Goal: Information Seeking & Learning: Learn about a topic

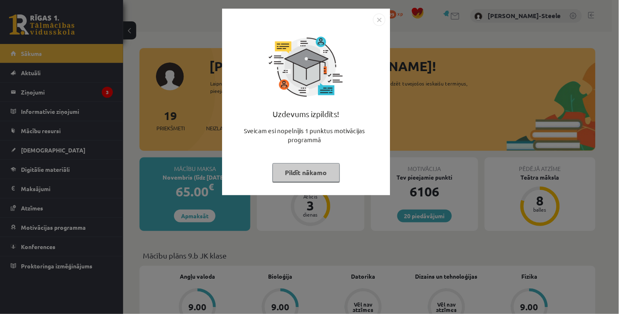
click at [605, 290] on div "Uzdevums izpildīts! Sveicam esi nopelnījis 1 punktus motivācijas programmā Pild…" at bounding box center [309, 157] width 619 height 314
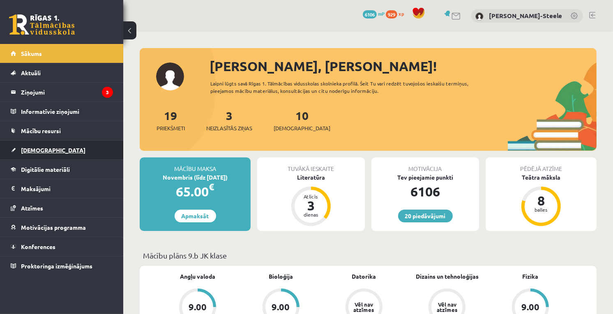
click at [75, 147] on link "[DEMOGRAPHIC_DATA]" at bounding box center [62, 149] width 102 height 19
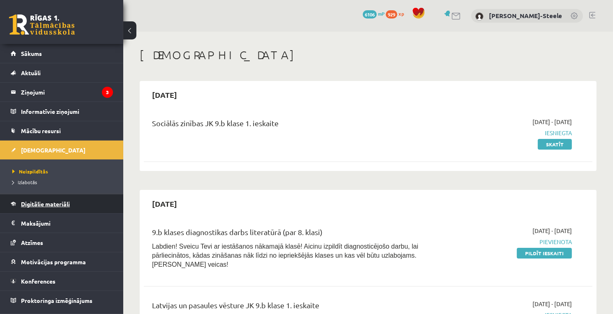
click at [67, 209] on link "Digitālie materiāli" at bounding box center [62, 203] width 102 height 19
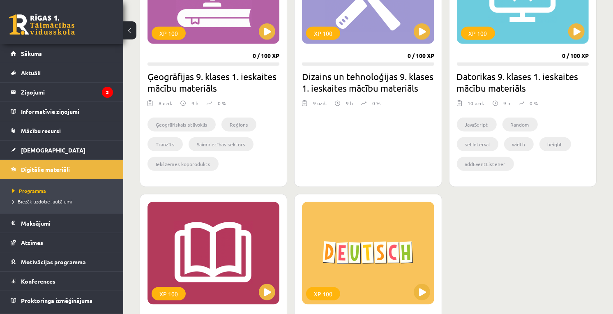
scroll to position [913, 0]
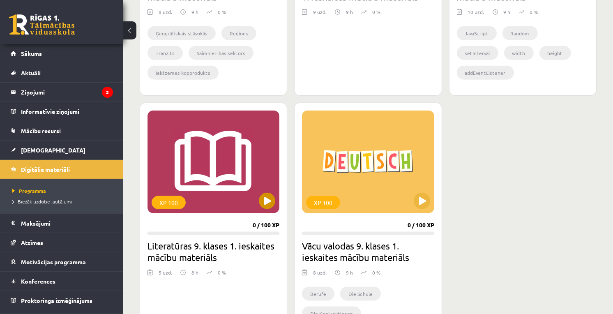
click at [279, 185] on div "XP 100" at bounding box center [213, 162] width 132 height 103
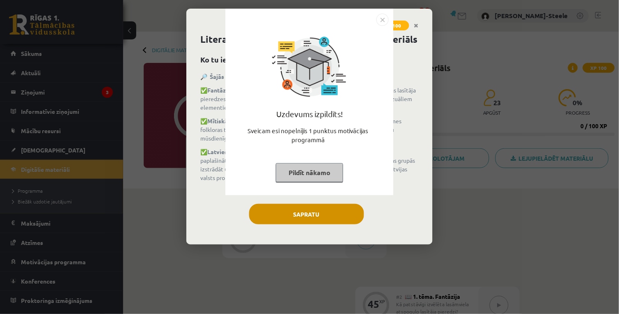
click at [295, 219] on div "Uzdevums izpildīts! Sveicam esi nopelnījis 1 punktus motivācijas programmā Pild…" at bounding box center [309, 157] width 619 height 314
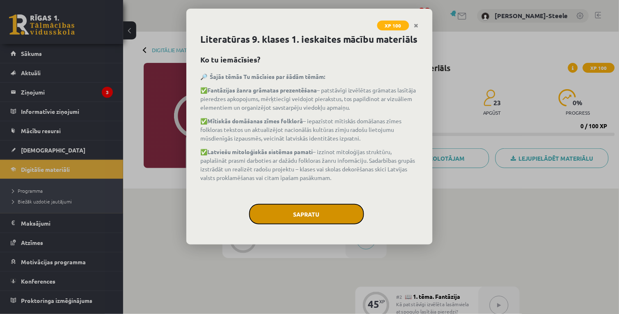
click at [297, 211] on button "Sapratu" at bounding box center [306, 214] width 115 height 21
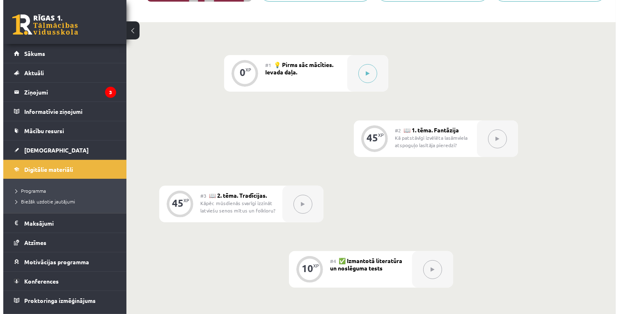
scroll to position [75, 0]
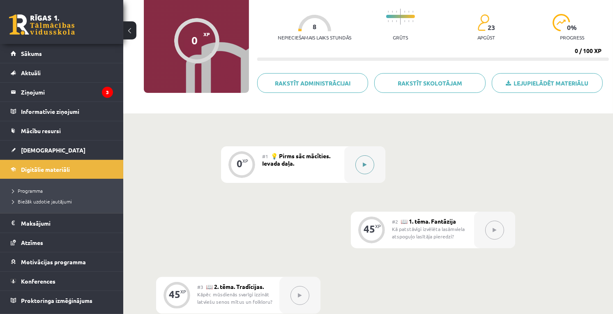
click at [362, 166] on button at bounding box center [364, 164] width 19 height 19
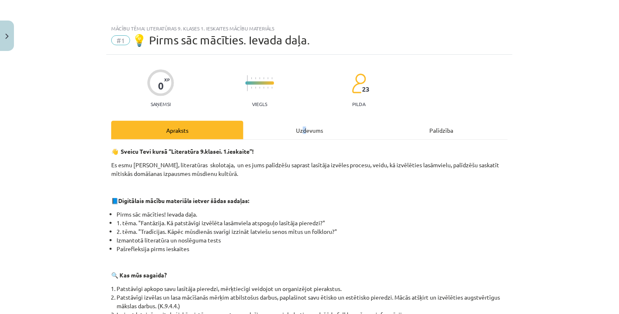
click at [301, 131] on div "Uzdevums" at bounding box center [310, 130] width 132 height 18
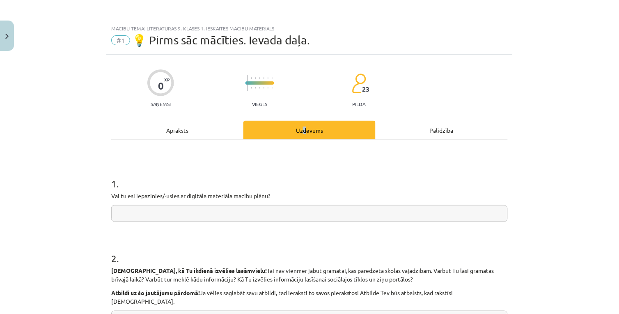
scroll to position [21, 0]
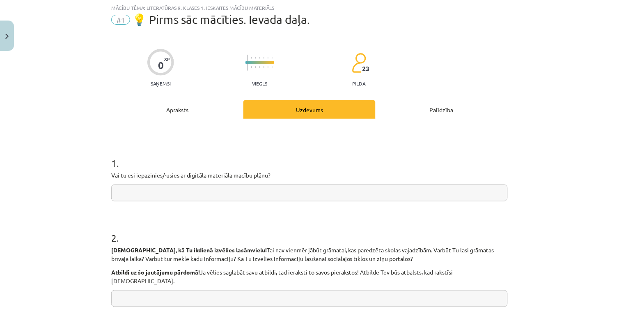
drag, startPoint x: 301, startPoint y: 131, endPoint x: 276, endPoint y: 195, distance: 68.6
click at [276, 195] on input "text" at bounding box center [309, 192] width 397 height 17
click at [284, 191] on input "text" at bounding box center [309, 192] width 397 height 17
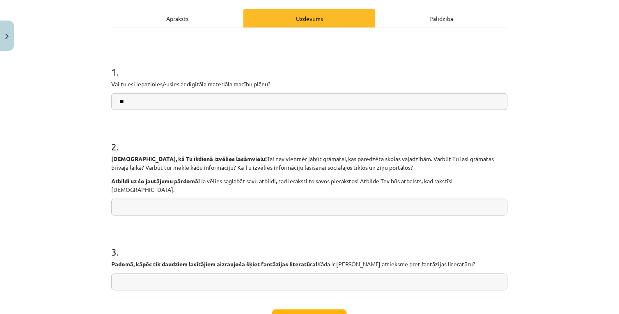
type input "**"
drag, startPoint x: 262, startPoint y: 195, endPoint x: 211, endPoint y: 235, distance: 64.4
click at [211, 235] on h1 "3 ." at bounding box center [309, 244] width 397 height 25
drag, startPoint x: 232, startPoint y: 203, endPoint x: 237, endPoint y: 200, distance: 6.6
drag, startPoint x: 237, startPoint y: 200, endPoint x: 182, endPoint y: 215, distance: 57.4
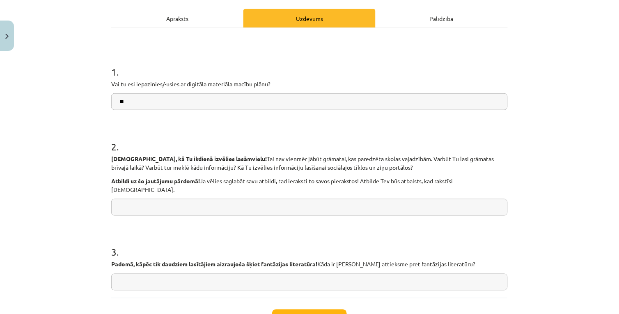
click at [182, 215] on form "1 . Vai tu esi iepazinies/-usies ar digitāla materiāla macību plānu? ** 2 . Pad…" at bounding box center [309, 171] width 397 height 239
drag, startPoint x: 222, startPoint y: 207, endPoint x: 169, endPoint y: 216, distance: 53.8
click at [169, 216] on form "1 . Vai tu esi iepazinies/-usies ar digitāla materiāla macību plānu? ** 2 . Pad…" at bounding box center [309, 171] width 397 height 239
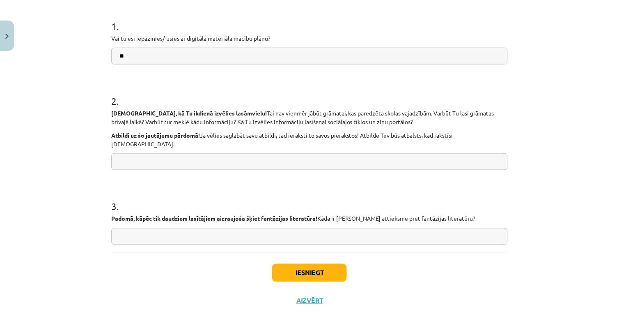
click at [330, 231] on input "text" at bounding box center [309, 236] width 397 height 17
click at [194, 153] on input "text" at bounding box center [309, 161] width 397 height 17
click at [232, 230] on input "**********" at bounding box center [309, 236] width 397 height 17
type input "**********"
click at [223, 153] on input "text" at bounding box center [309, 161] width 397 height 17
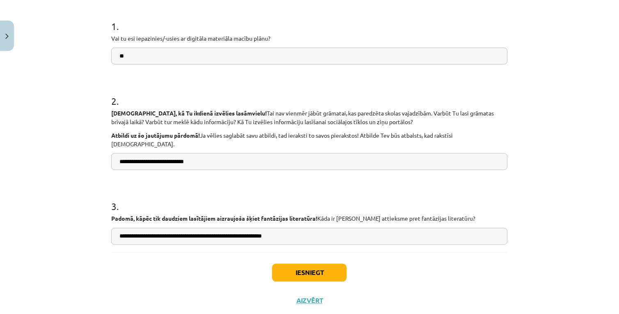
type input "**********"
click at [293, 264] on button "Iesniegt" at bounding box center [309, 273] width 75 height 18
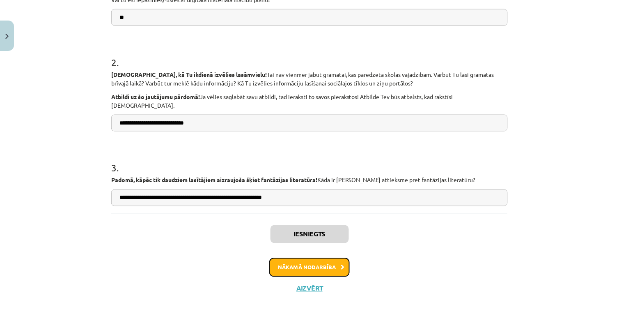
click at [305, 263] on button "Nākamā nodarbība" at bounding box center [309, 267] width 81 height 19
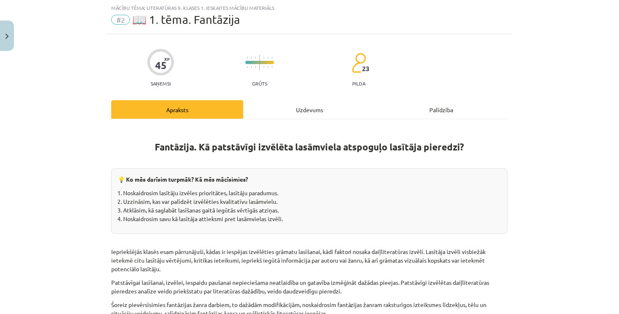
scroll to position [0, 0]
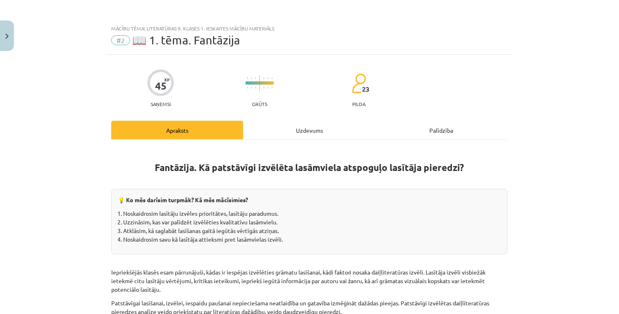
click at [296, 137] on div "Uzdevums" at bounding box center [310, 130] width 132 height 18
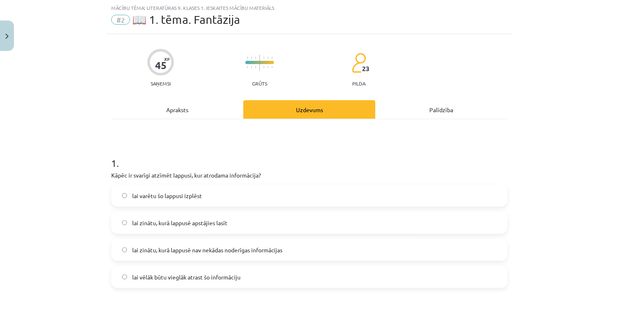
scroll to position [112, 0]
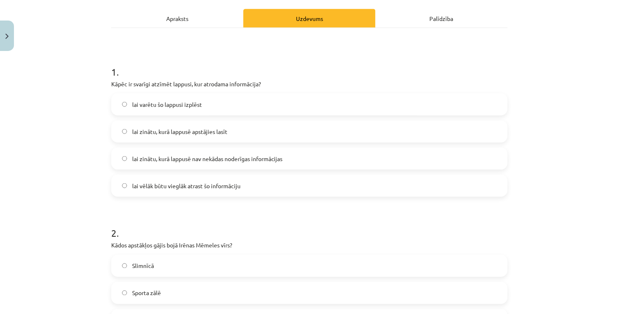
drag, startPoint x: 192, startPoint y: 15, endPoint x: 191, endPoint y: 25, distance: 10.7
click at [191, 15] on div "Apraksts" at bounding box center [177, 18] width 132 height 18
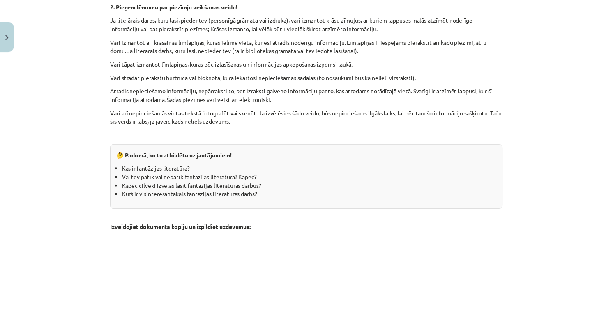
scroll to position [933, 0]
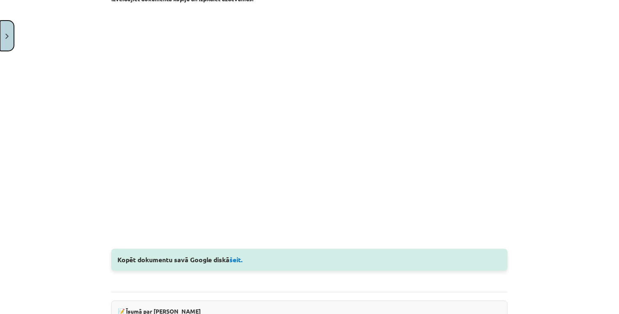
click at [7, 44] on button "Close" at bounding box center [7, 36] width 14 height 30
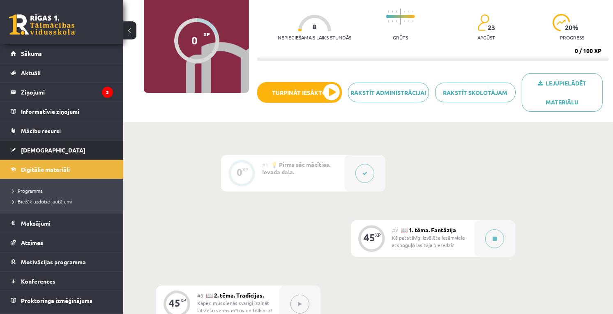
click at [48, 150] on link "[DEMOGRAPHIC_DATA]" at bounding box center [62, 149] width 102 height 19
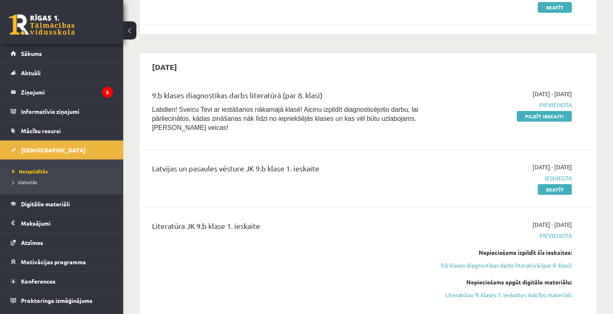
scroll to position [182, 0]
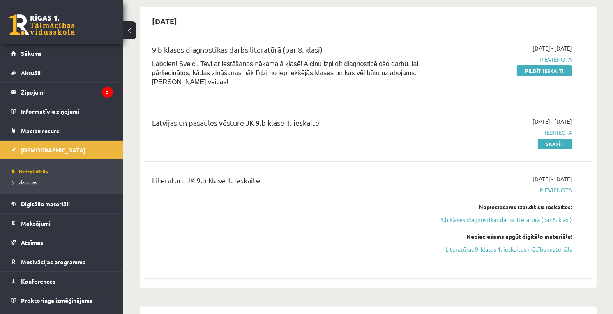
click at [25, 185] on link "Izlabotās" at bounding box center [63, 181] width 103 height 7
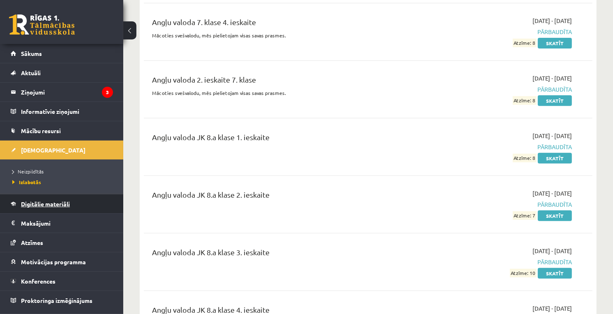
scroll to position [365, 0]
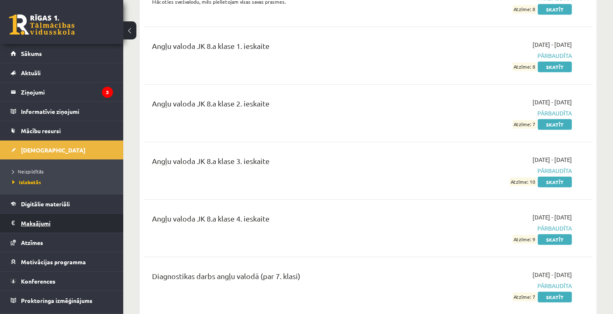
click at [48, 214] on legend "Maksājumi 0" at bounding box center [67, 223] width 92 height 19
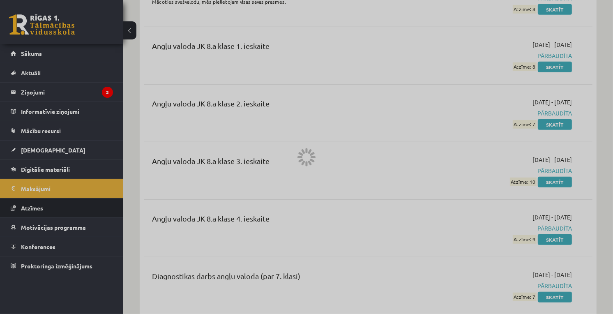
scroll to position [228, 0]
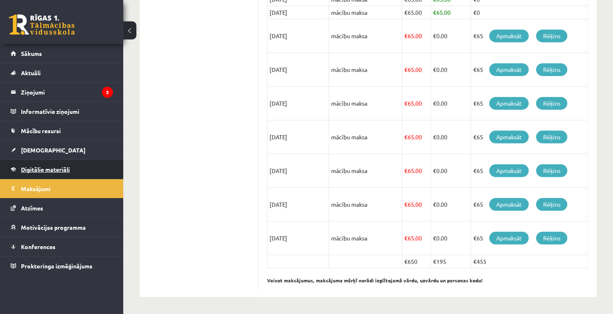
click at [42, 178] on link "Digitālie materiāli" at bounding box center [62, 169] width 102 height 19
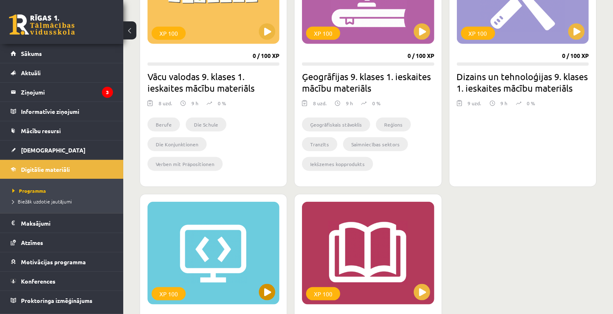
scroll to position [1004, 0]
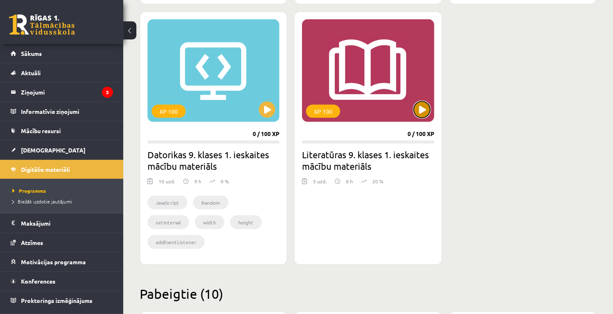
click at [418, 116] on button at bounding box center [422, 109] width 16 height 16
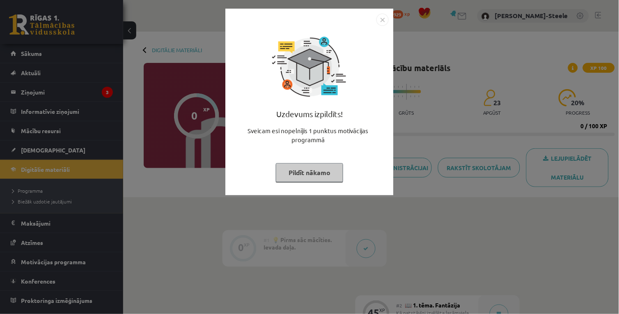
click at [432, 109] on div "Uzdevums izpildīts! Sveicam esi nopelnījis 1 punktus motivācijas programmā Pild…" at bounding box center [309, 157] width 619 height 314
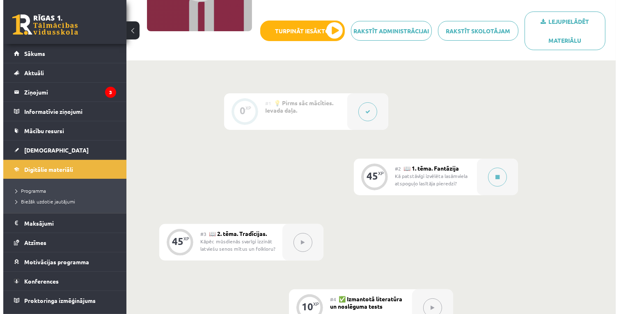
scroll to position [182, 0]
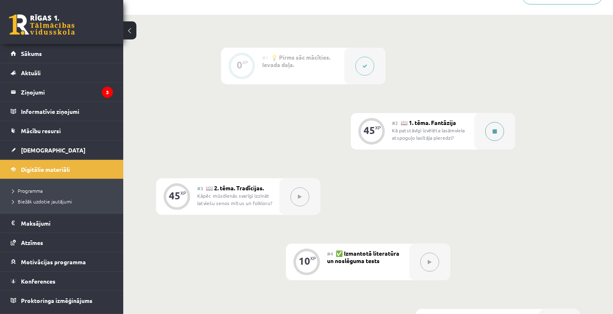
click at [493, 134] on button at bounding box center [494, 131] width 19 height 19
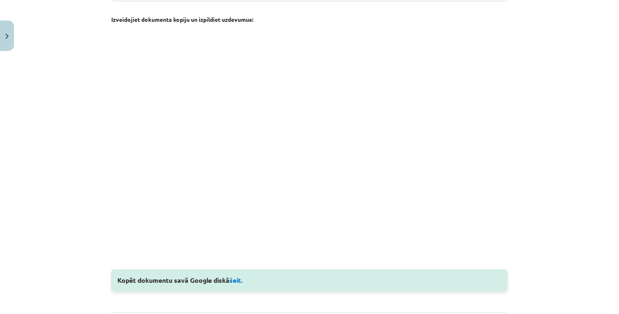
scroll to position [1072, 0]
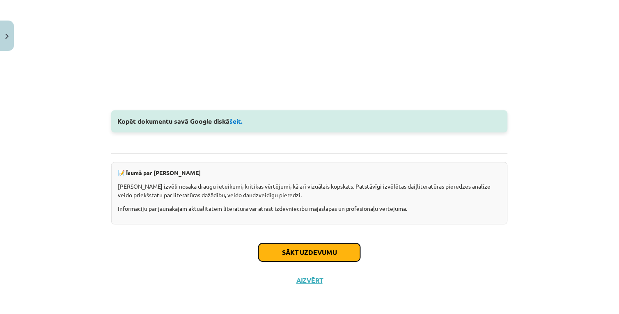
click at [330, 244] on button "Sākt uzdevumu" at bounding box center [310, 252] width 102 height 18
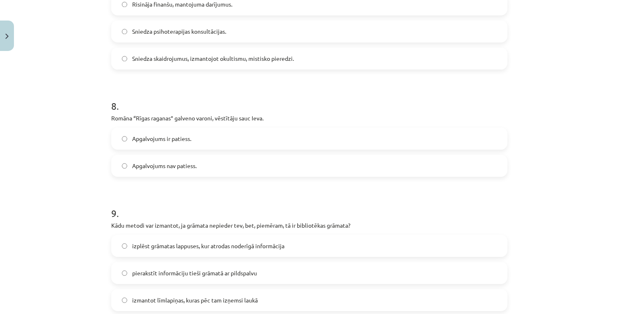
scroll to position [21, 0]
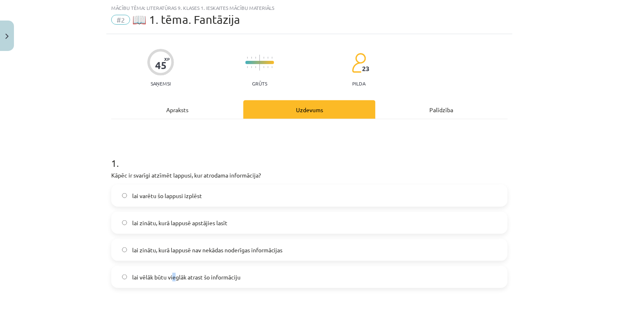
click at [168, 277] on span "lai vēlāk būtu vieglāk atrast šo informāciju" at bounding box center [186, 277] width 108 height 9
drag, startPoint x: 167, startPoint y: 277, endPoint x: 150, endPoint y: 274, distance: 17.4
click at [150, 274] on span "lai vēlāk būtu vieglāk atrast šo informāciju" at bounding box center [186, 277] width 108 height 9
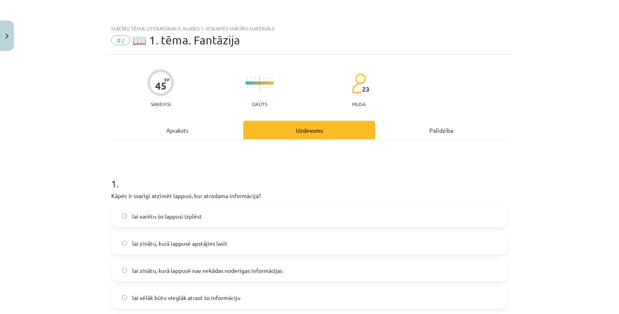
click at [145, 131] on div "Apraksts" at bounding box center [177, 130] width 132 height 18
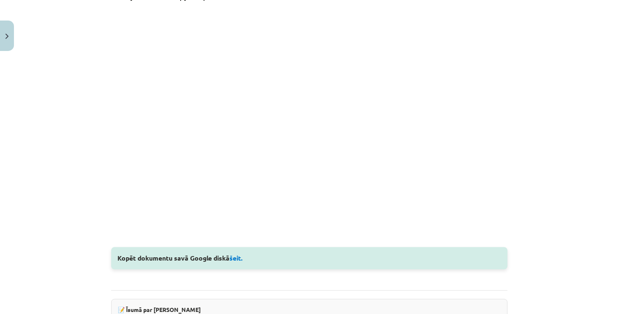
scroll to position [889, 0]
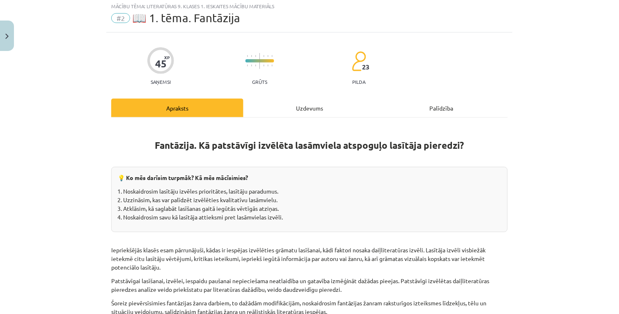
click at [283, 113] on div "Uzdevums" at bounding box center [310, 108] width 132 height 18
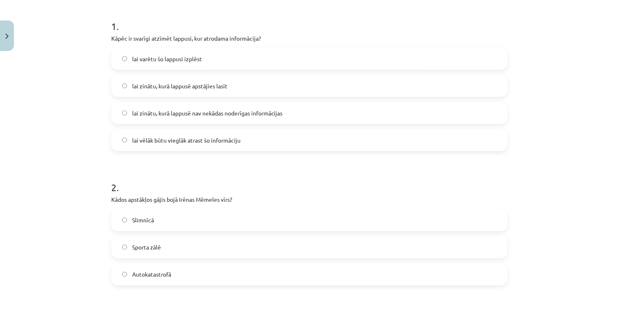
scroll to position [0, 0]
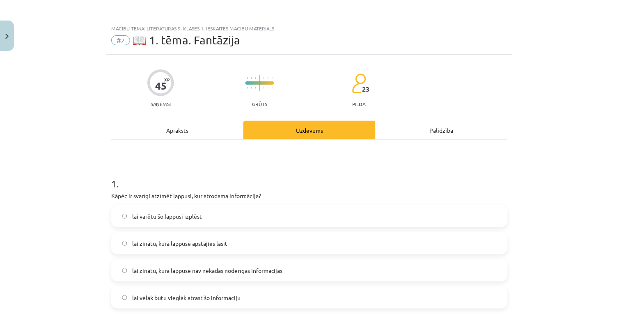
click at [184, 132] on div "Apraksts" at bounding box center [177, 130] width 132 height 18
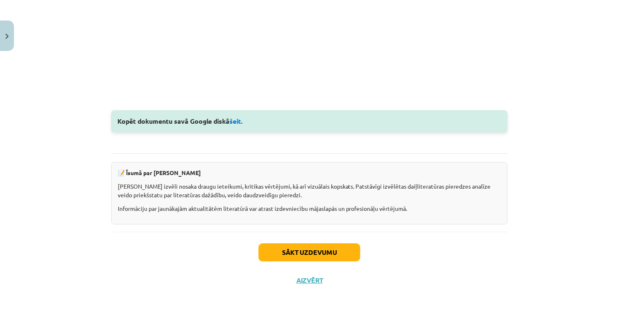
scroll to position [935, 0]
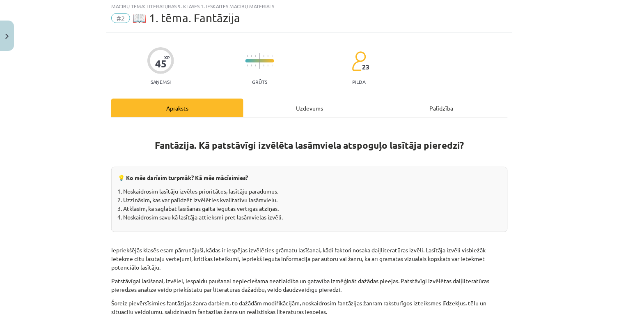
click at [277, 110] on div "Uzdevums" at bounding box center [310, 108] width 132 height 18
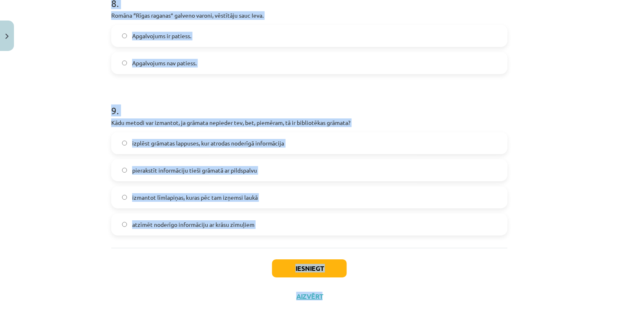
scroll to position [1191, 0]
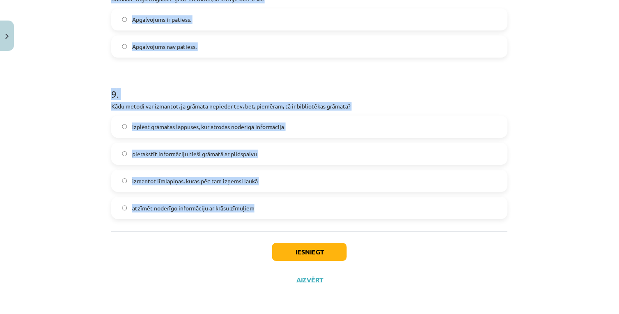
drag, startPoint x: 101, startPoint y: 116, endPoint x: 318, endPoint y: 229, distance: 244.7
click at [318, 229] on div "Mācību tēma: Literatūras 9. klases 1. ieskaites mācību materiāls #2 📖 1. tēma. …" at bounding box center [309, 157] width 619 height 314
copy form "1 . Kāpēc ir svarīgi atzīmēt lappusi, kur atrodama informācija? lai varētu šo l…"
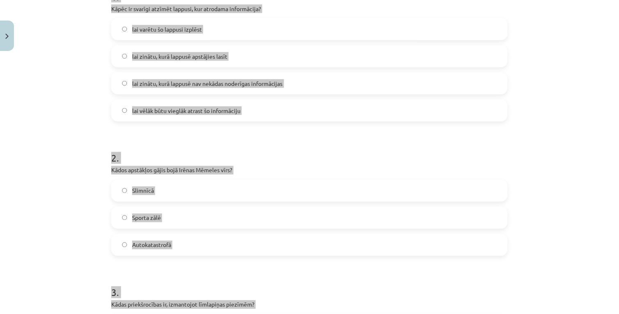
scroll to position [141, 0]
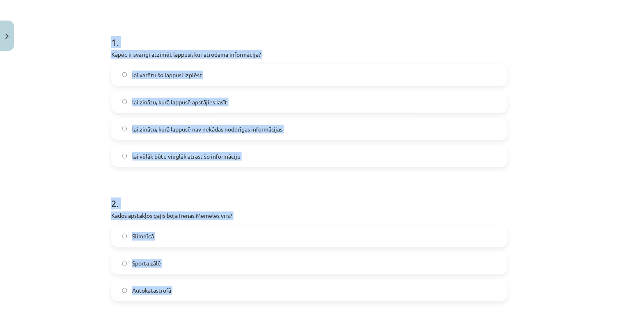
click at [32, 200] on div "Mācību tēma: Literatūras 9. klases 1. ieskaites mācību materiāls #2 📖 1. tēma. …" at bounding box center [309, 157] width 619 height 314
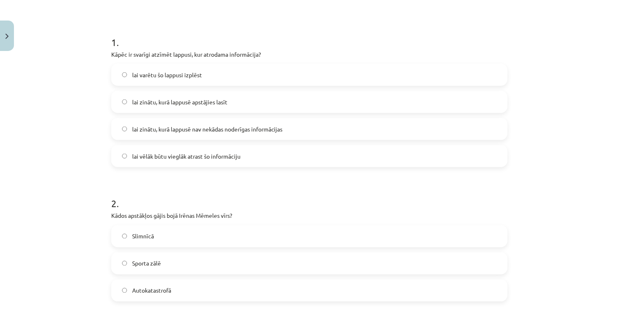
scroll to position [187, 0]
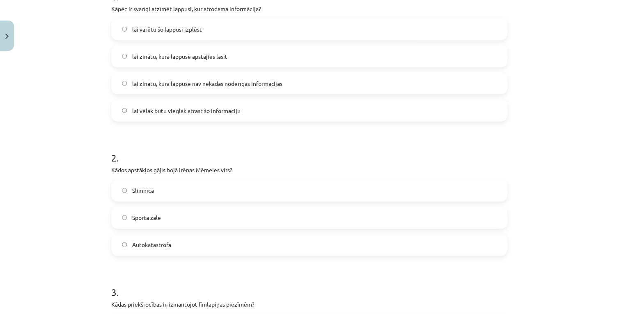
click at [184, 219] on label "Sporta zālē" at bounding box center [309, 217] width 395 height 21
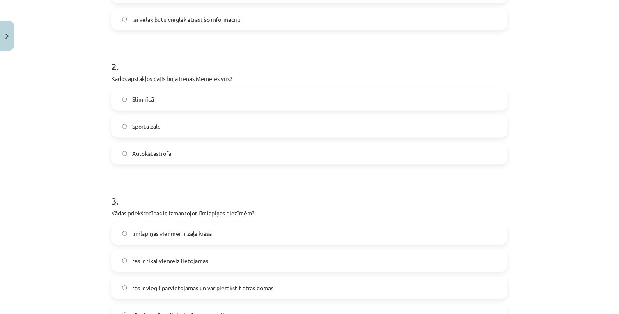
scroll to position [324, 0]
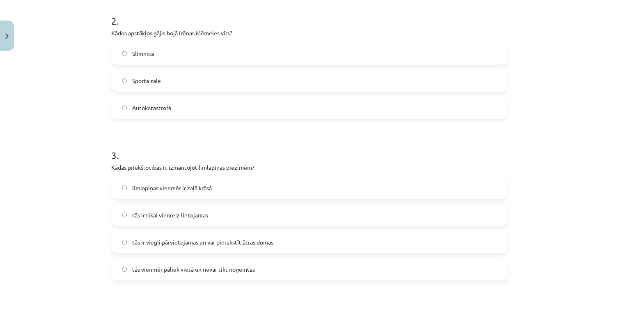
click at [184, 246] on span "tās ir viegli pārvietojamas un var pierakstīt ātras domas" at bounding box center [202, 242] width 141 height 9
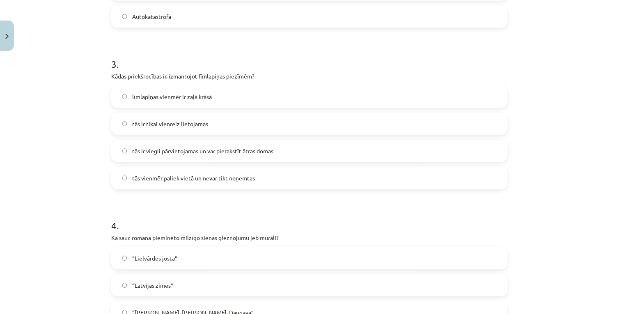
scroll to position [461, 0]
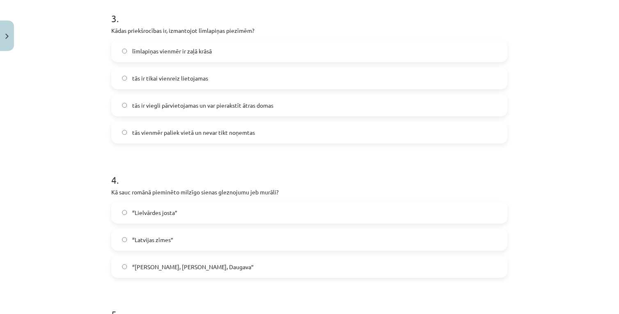
click at [177, 262] on span "“[PERSON_NAME], [PERSON_NAME], Daugava”" at bounding box center [193, 266] width 122 height 9
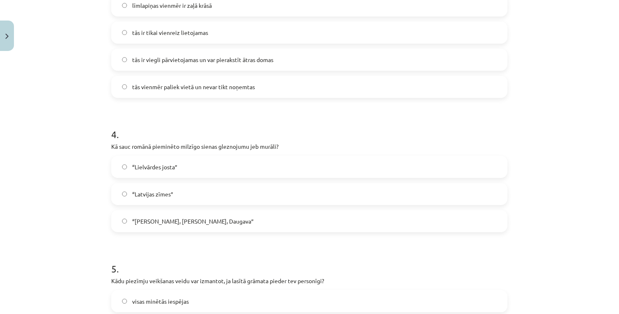
scroll to position [552, 0]
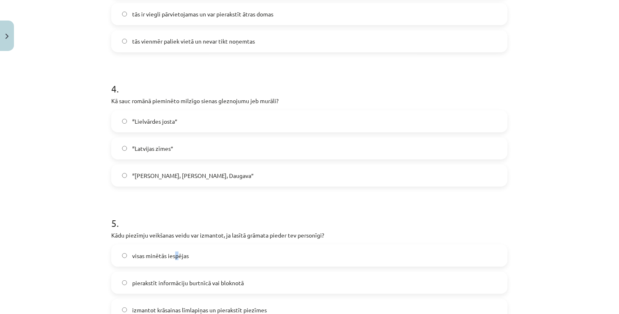
click at [174, 255] on span "visas minētās iespējas" at bounding box center [160, 255] width 57 height 9
click at [257, 260] on label "visas minētās iespējas" at bounding box center [309, 255] width 395 height 21
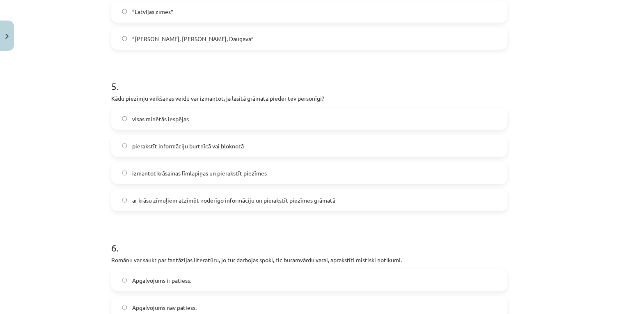
scroll to position [734, 0]
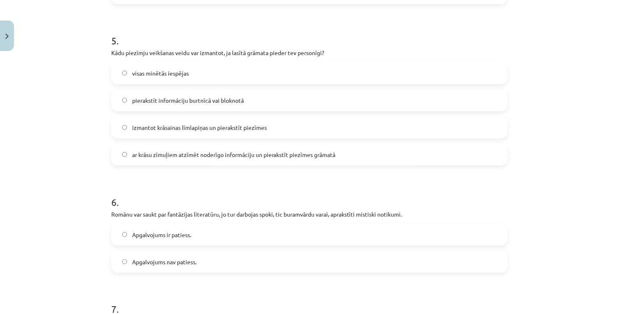
drag, startPoint x: 191, startPoint y: 237, endPoint x: 186, endPoint y: 239, distance: 5.9
click at [191, 237] on label "Apgalvojums ir patiess." at bounding box center [309, 234] width 395 height 21
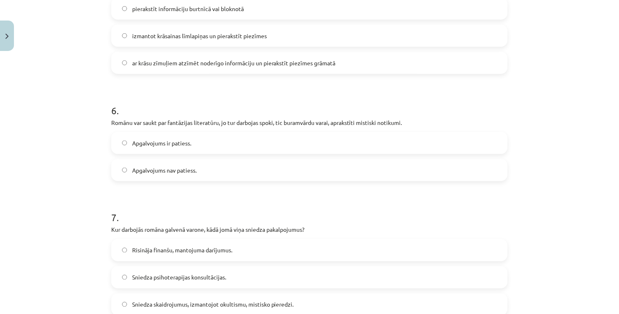
scroll to position [872, 0]
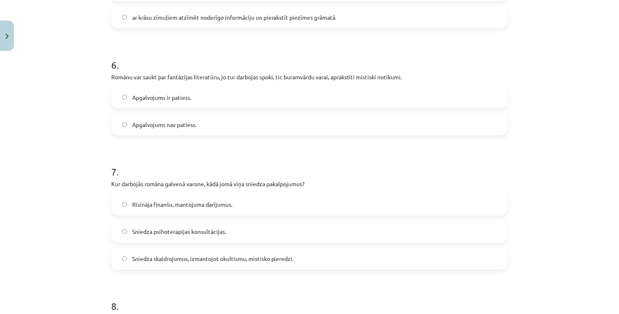
click at [188, 251] on label "Sniedza skaidrojumus, izmantojot okultismu, mistisko pieredzi." at bounding box center [309, 259] width 395 height 21
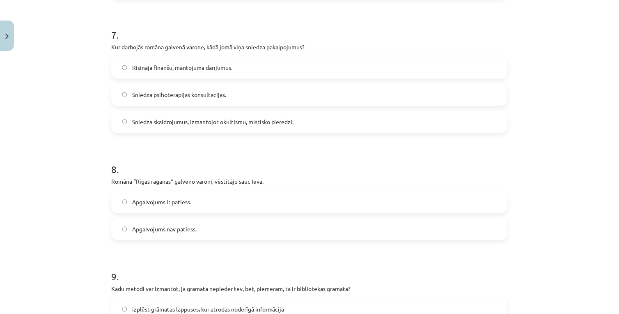
scroll to position [1054, 0]
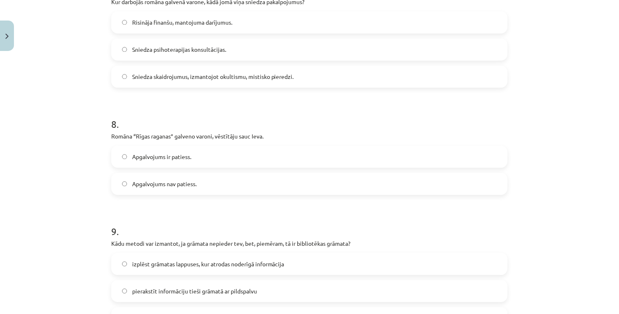
click at [208, 155] on label "Apgalvojums ir patiess." at bounding box center [309, 156] width 395 height 21
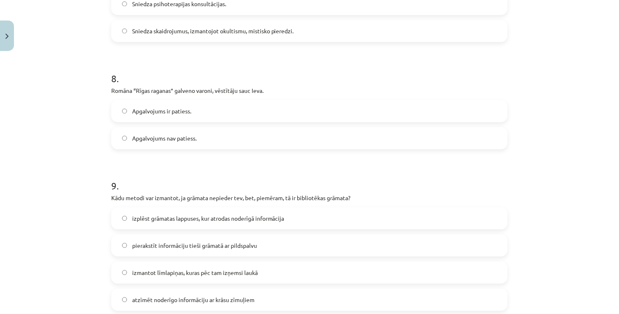
click at [147, 273] on span "izmantot līmlapiņas, kuras pēc tam izņemsi laukā" at bounding box center [195, 272] width 126 height 9
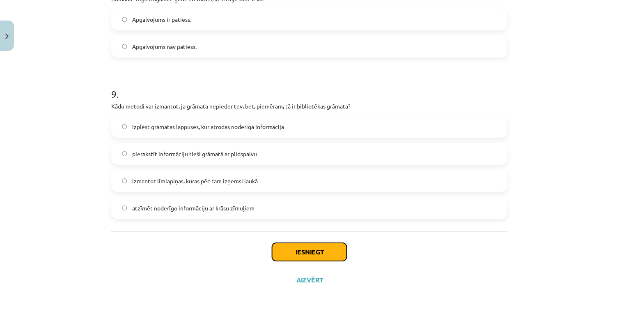
click at [302, 247] on button "Iesniegt" at bounding box center [309, 252] width 75 height 18
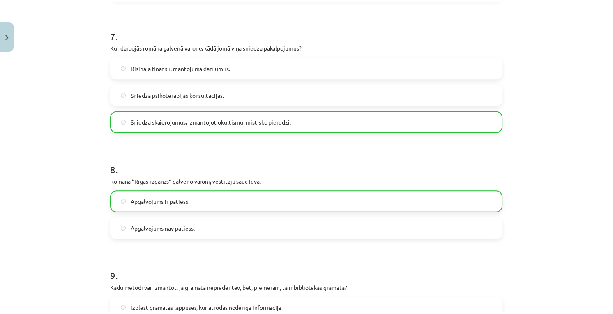
scroll to position [1217, 0]
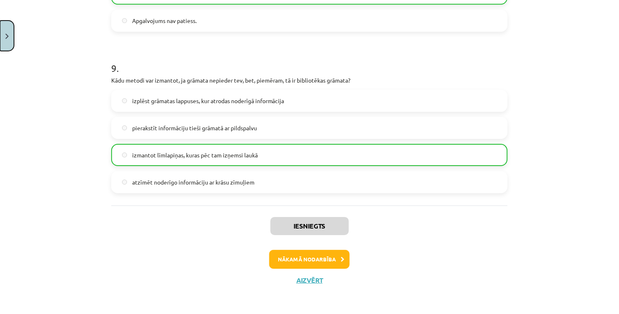
click at [5, 47] on button "Close" at bounding box center [7, 36] width 14 height 30
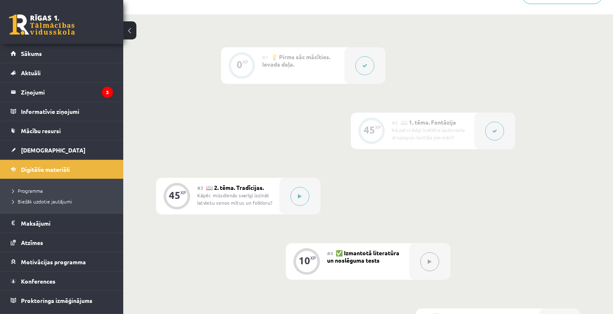
scroll to position [358, 0]
